Goal: Information Seeking & Learning: Learn about a topic

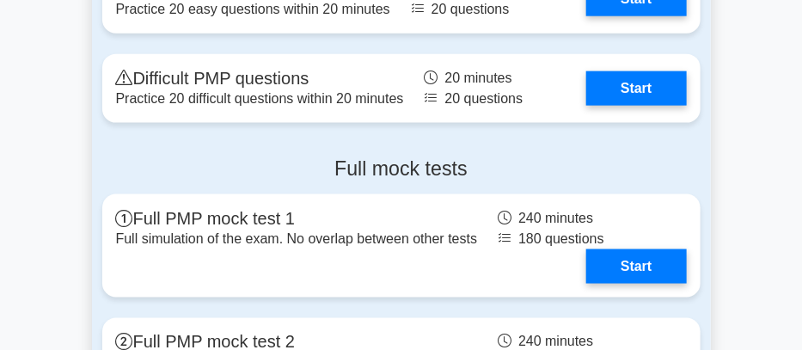
scroll to position [2435, 0]
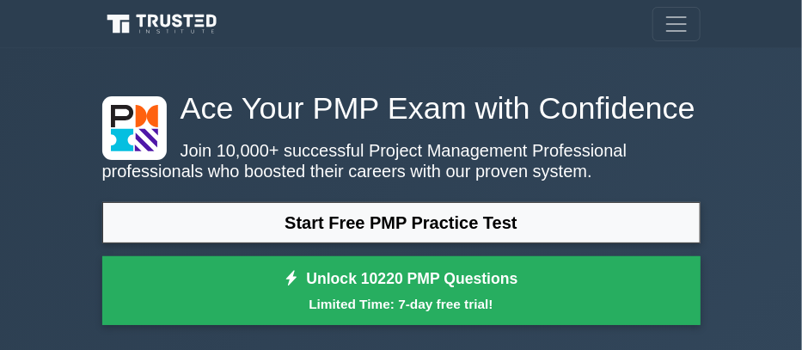
click at [448, 206] on link "Start Free PMP Practice Test" at bounding box center [401, 222] width 598 height 41
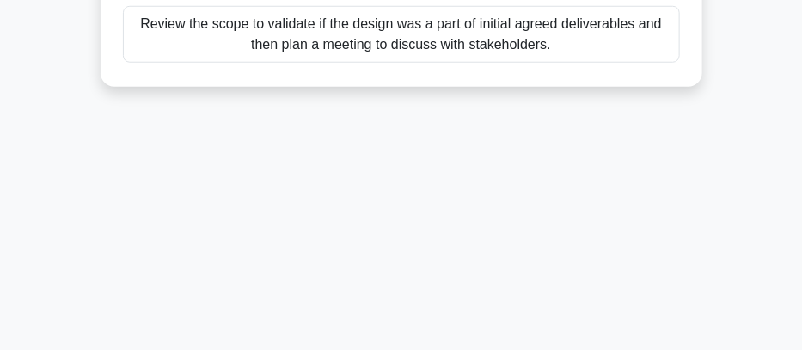
scroll to position [444, 0]
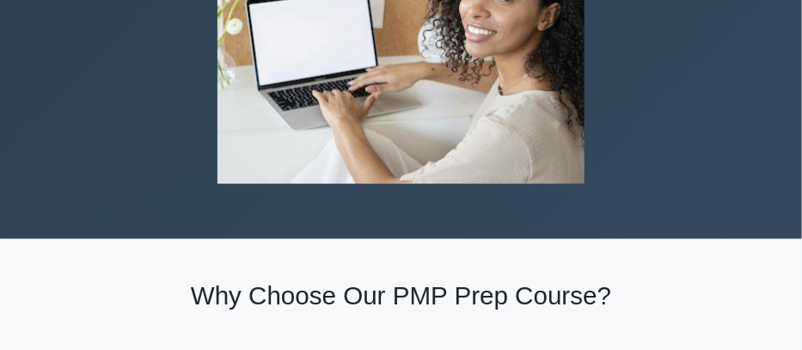
scroll to position [560, 0]
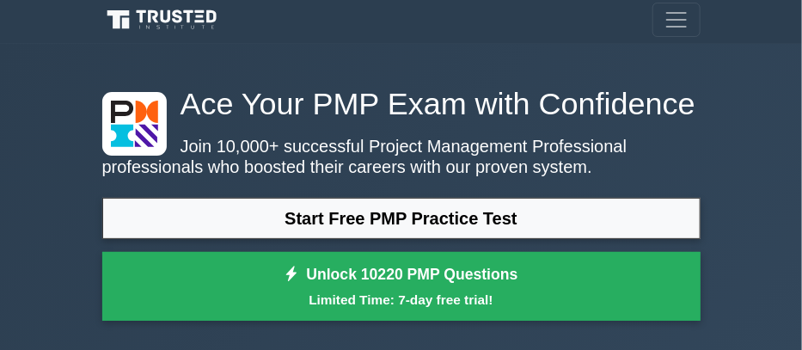
scroll to position [4, 0]
